Goal: Find specific page/section: Find specific page/section

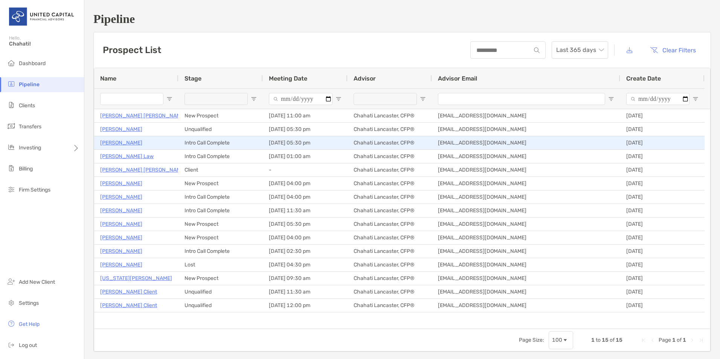
click at [116, 143] on p "[PERSON_NAME]" at bounding box center [121, 142] width 42 height 9
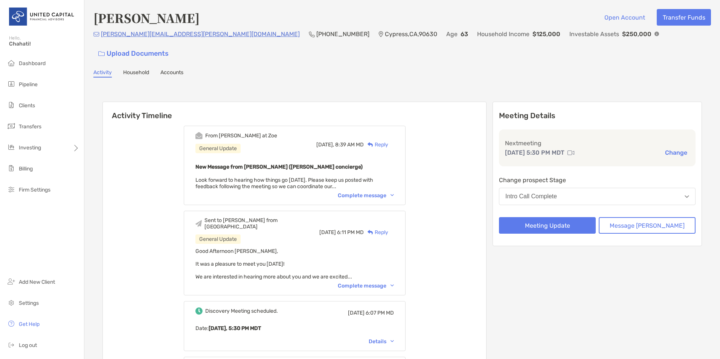
click at [461, 36] on p "63" at bounding box center [465, 33] width 8 height 9
click at [385, 36] on p "Cypress , CA , 90630" at bounding box center [411, 33] width 52 height 9
click at [141, 69] on link "Household" at bounding box center [136, 73] width 26 height 8
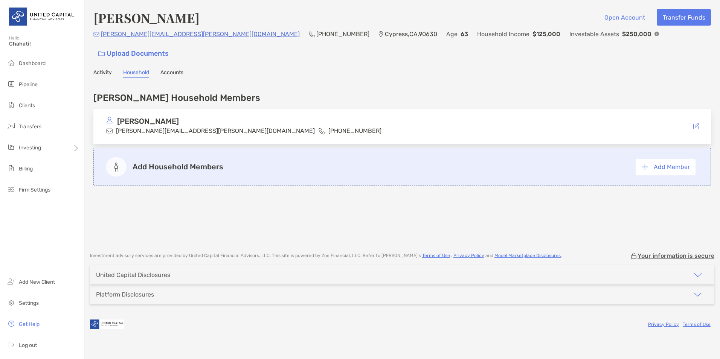
click at [655, 109] on div "Alan Hotchkiss hotchkiss.alan@gmail.com (510) 415-8722" at bounding box center [402, 126] width 618 height 35
click at [140, 117] on p "[PERSON_NAME]" at bounding box center [148, 121] width 62 height 9
click at [109, 117] on img at bounding box center [109, 120] width 7 height 7
click at [697, 123] on icon at bounding box center [696, 126] width 6 height 6
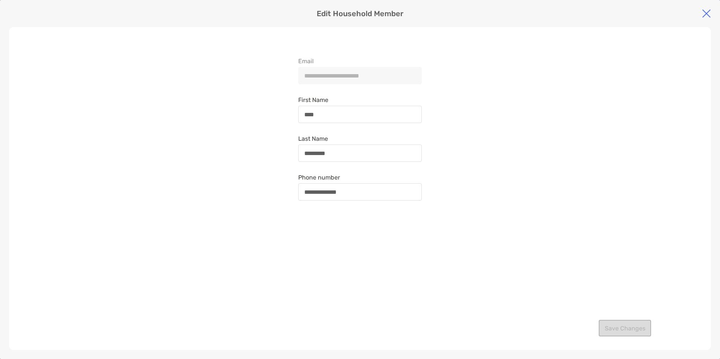
drag, startPoint x: 616, startPoint y: 149, endPoint x: 663, endPoint y: 99, distance: 68.5
click at [616, 149] on div "**********" at bounding box center [360, 188] width 702 height 323
click at [707, 14] on img at bounding box center [706, 13] width 9 height 9
